Goal: Navigation & Orientation: Find specific page/section

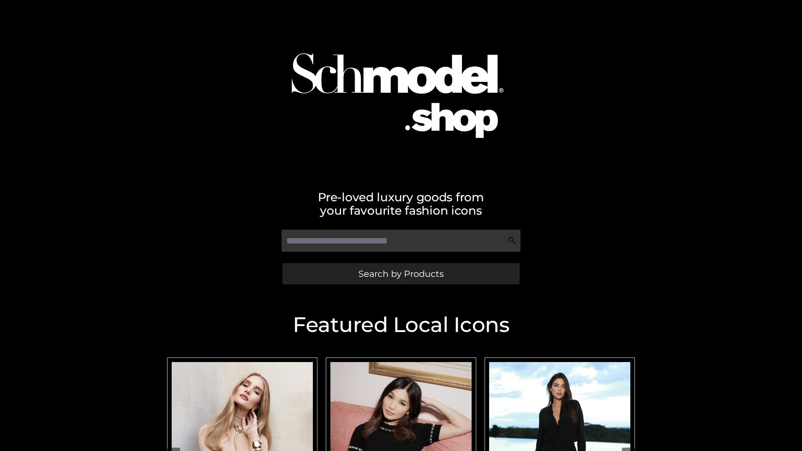
click at [401, 274] on span "Search by Products" at bounding box center [400, 273] width 85 height 9
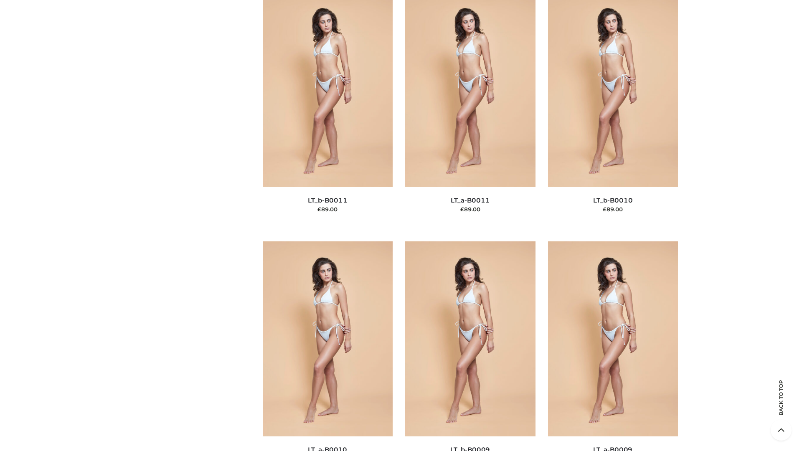
scroll to position [3751, 0]
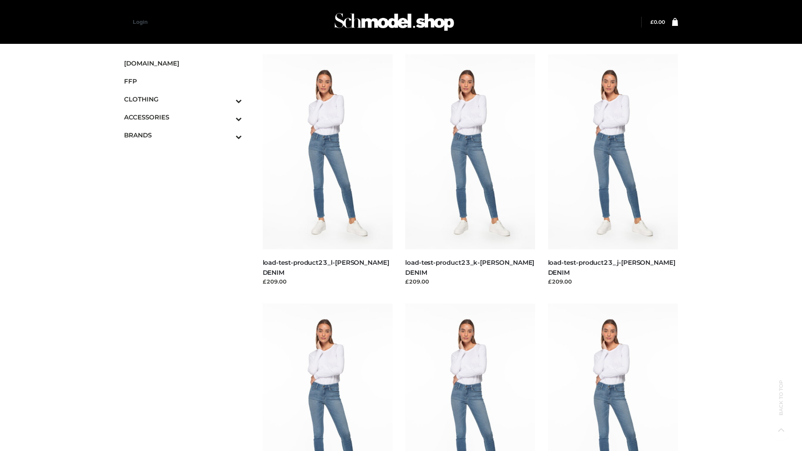
scroll to position [733, 0]
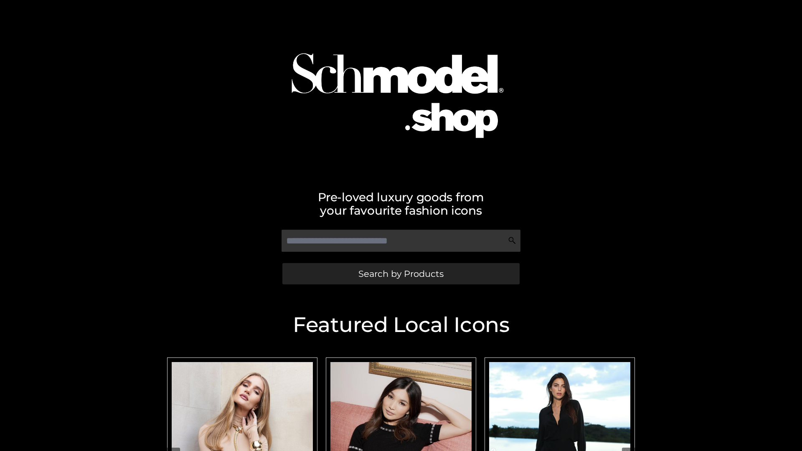
click at [401, 274] on span "Search by Products" at bounding box center [400, 273] width 85 height 9
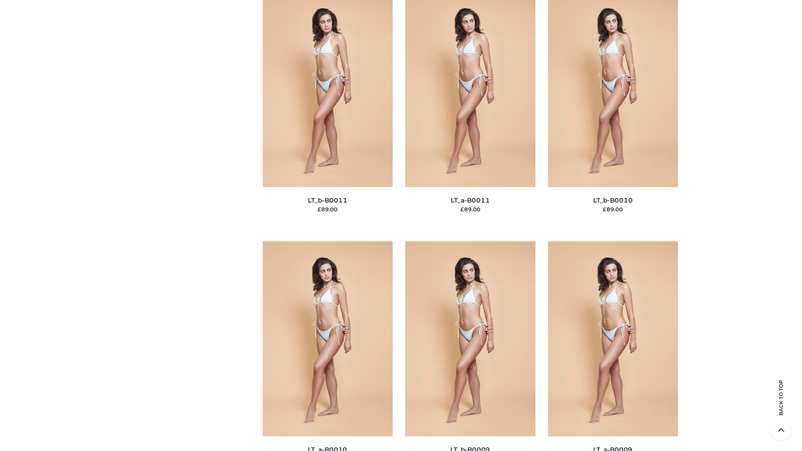
scroll to position [3751, 0]
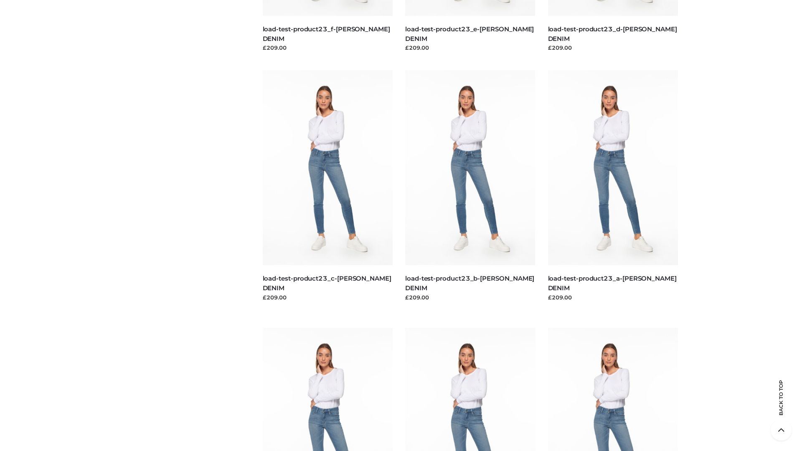
scroll to position [733, 0]
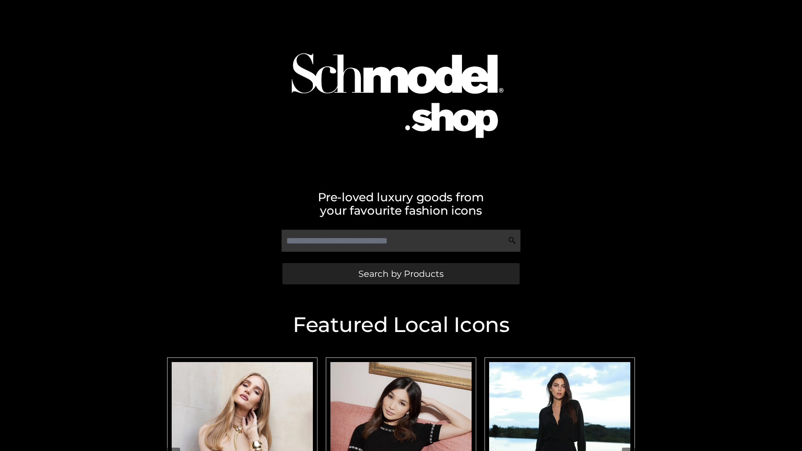
click at [401, 274] on span "Search by Products" at bounding box center [400, 273] width 85 height 9
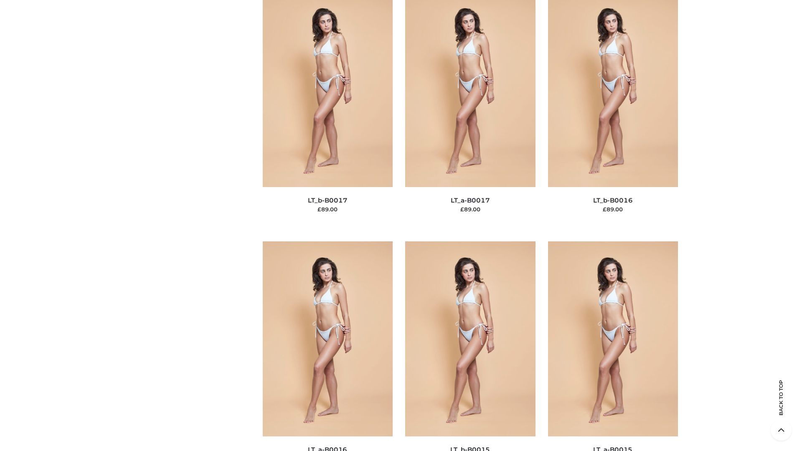
scroll to position [2745, 0]
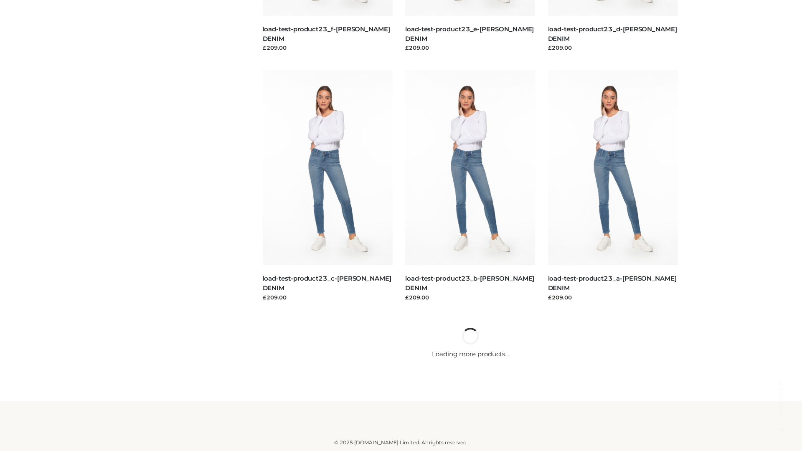
scroll to position [733, 0]
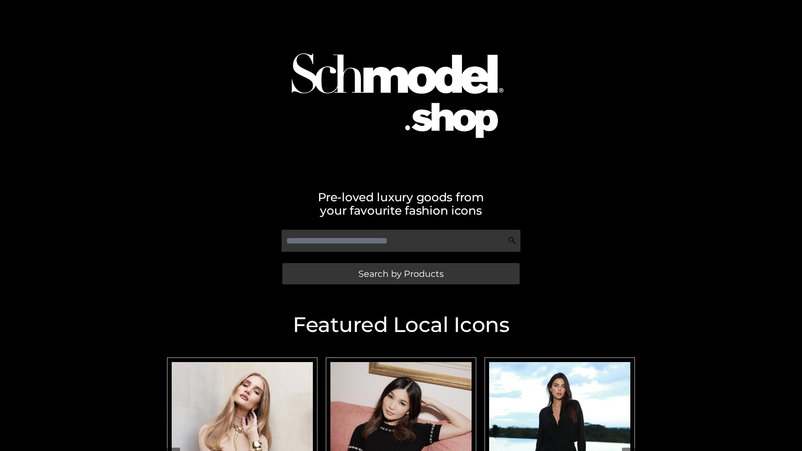
click at [401, 274] on span "Search by Products" at bounding box center [400, 273] width 85 height 9
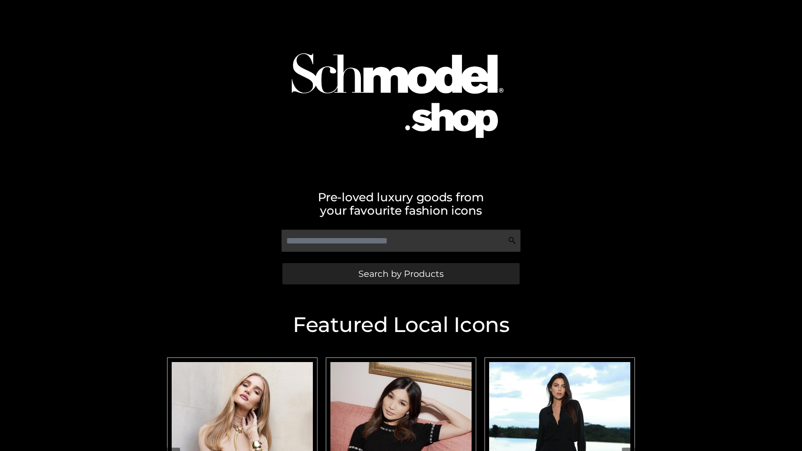
click at [401, 274] on span "Search by Products" at bounding box center [400, 273] width 85 height 9
